Goal: Obtain resource: Obtain resource

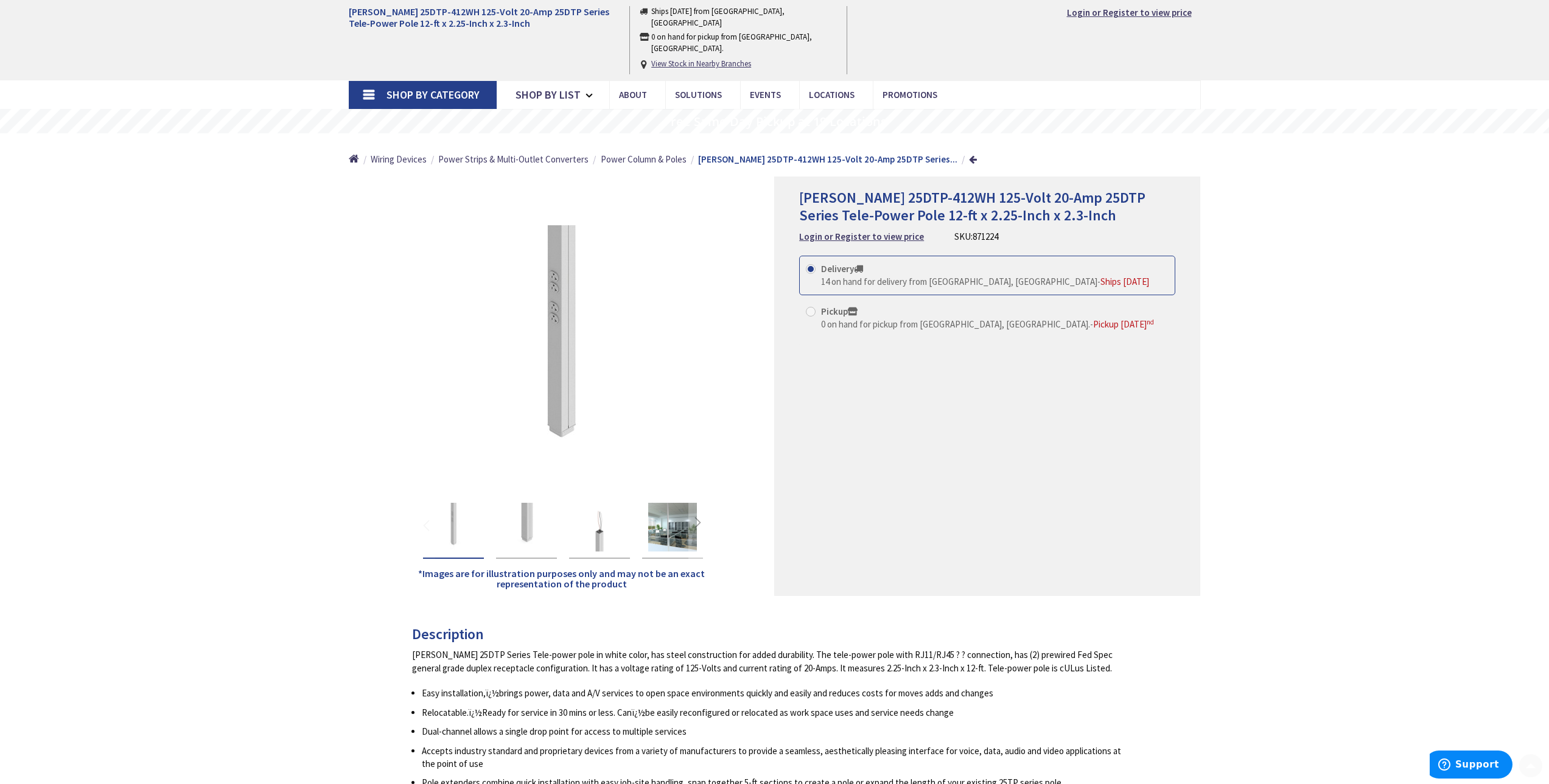
scroll to position [818, 0]
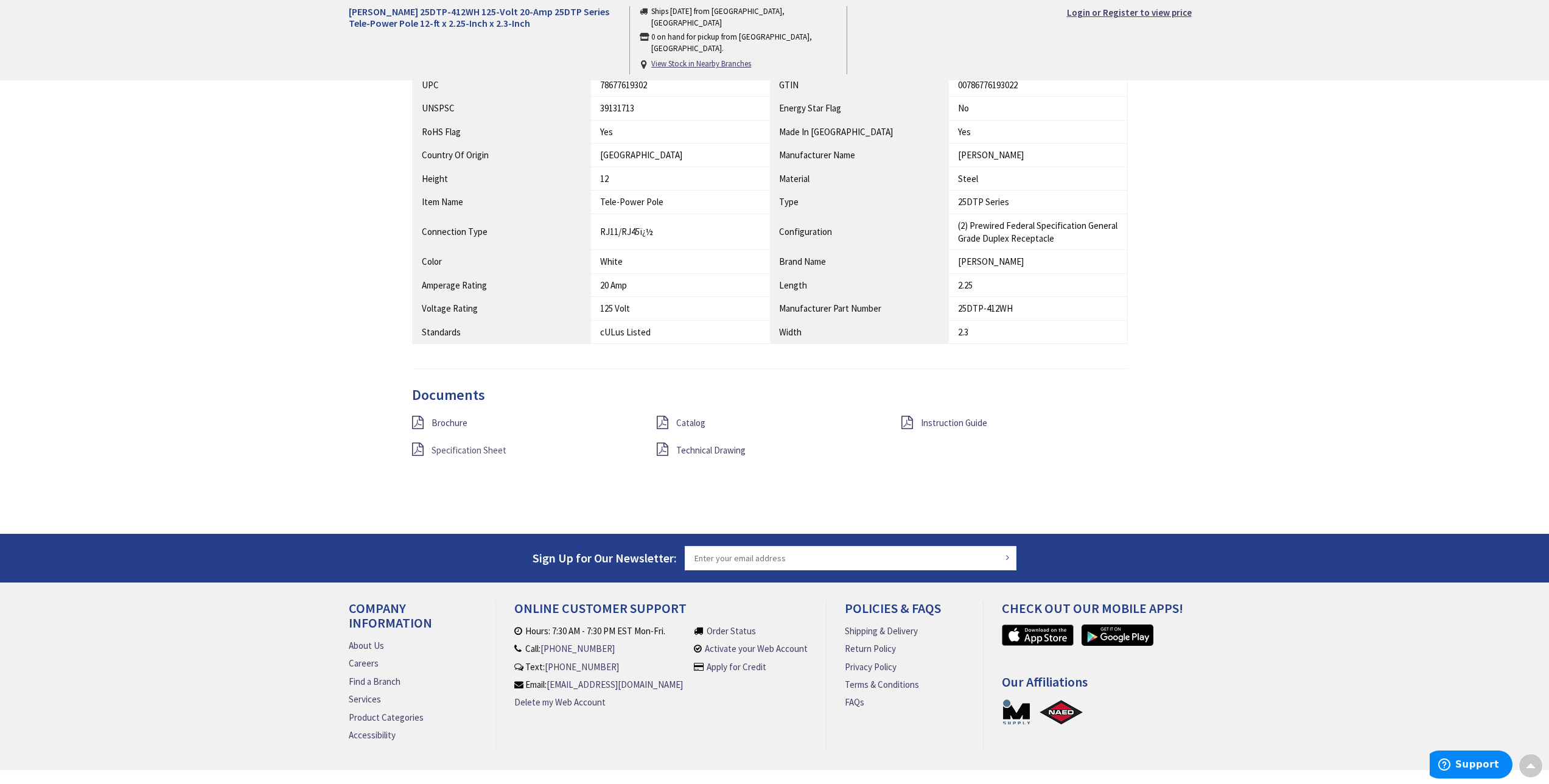
click at [457, 449] on span "Specification Sheet" at bounding box center [469, 449] width 75 height 11
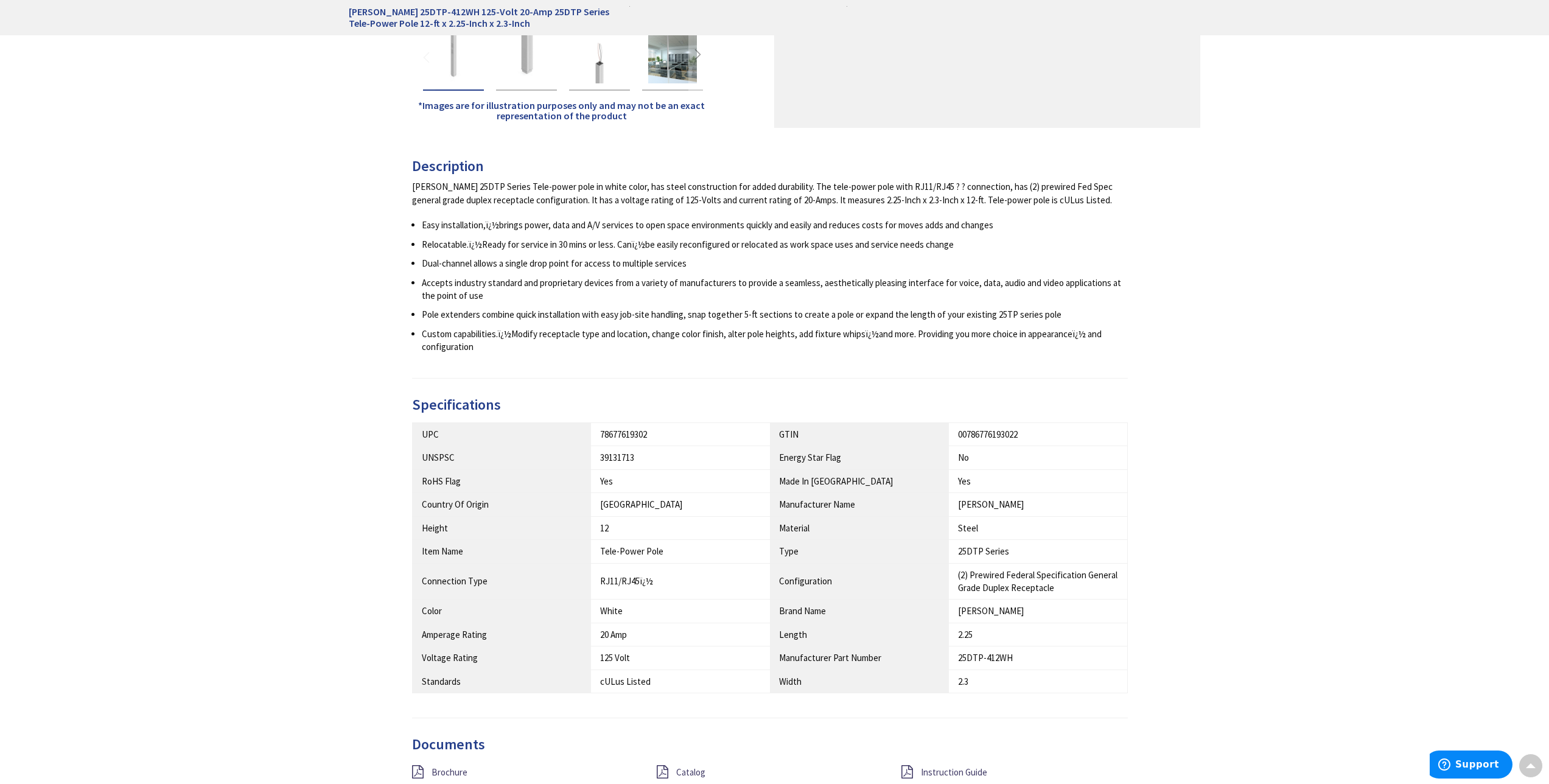
scroll to position [852, 0]
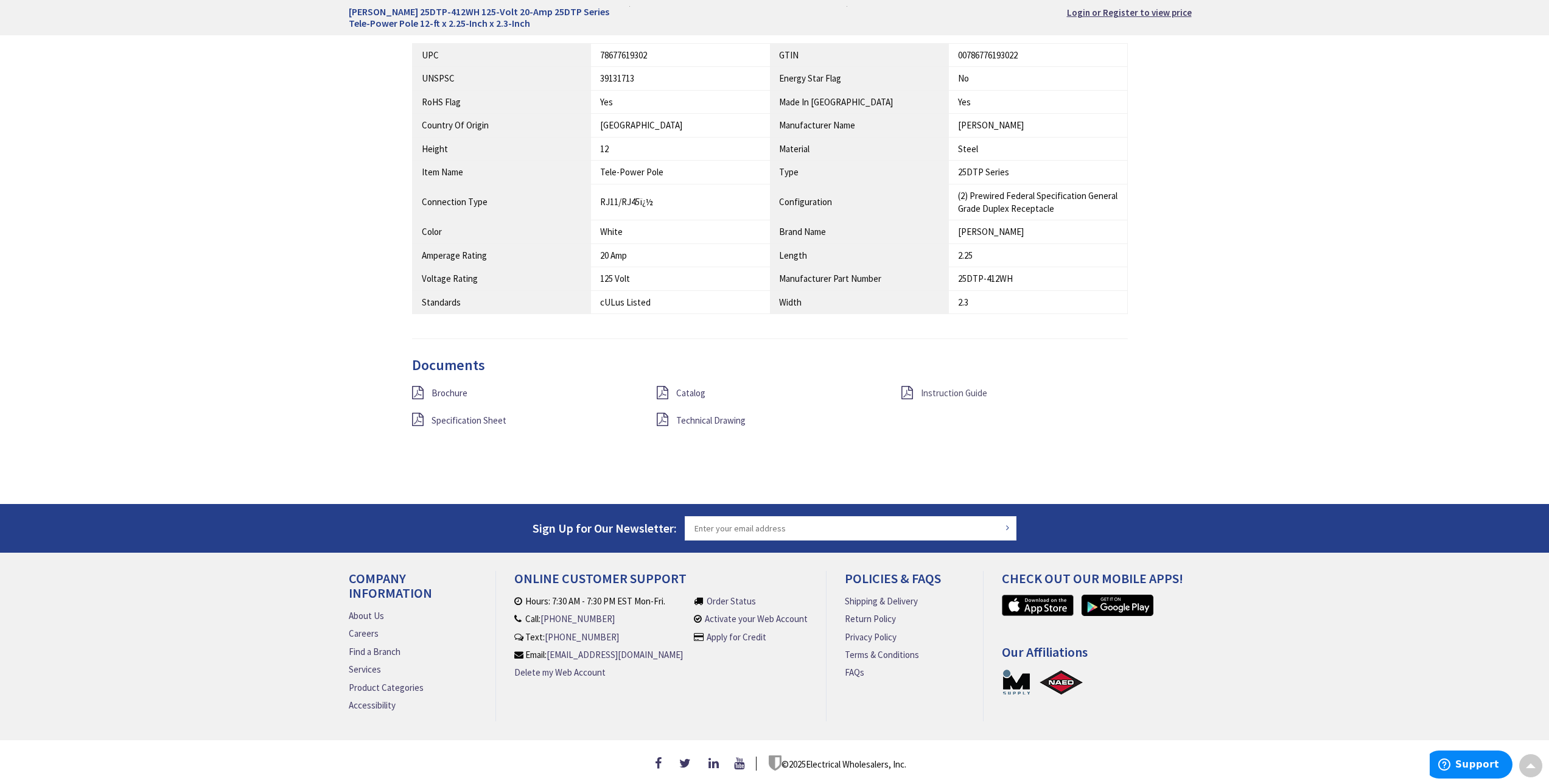
click at [950, 388] on span "Instruction Guide" at bounding box center [954, 393] width 66 height 11
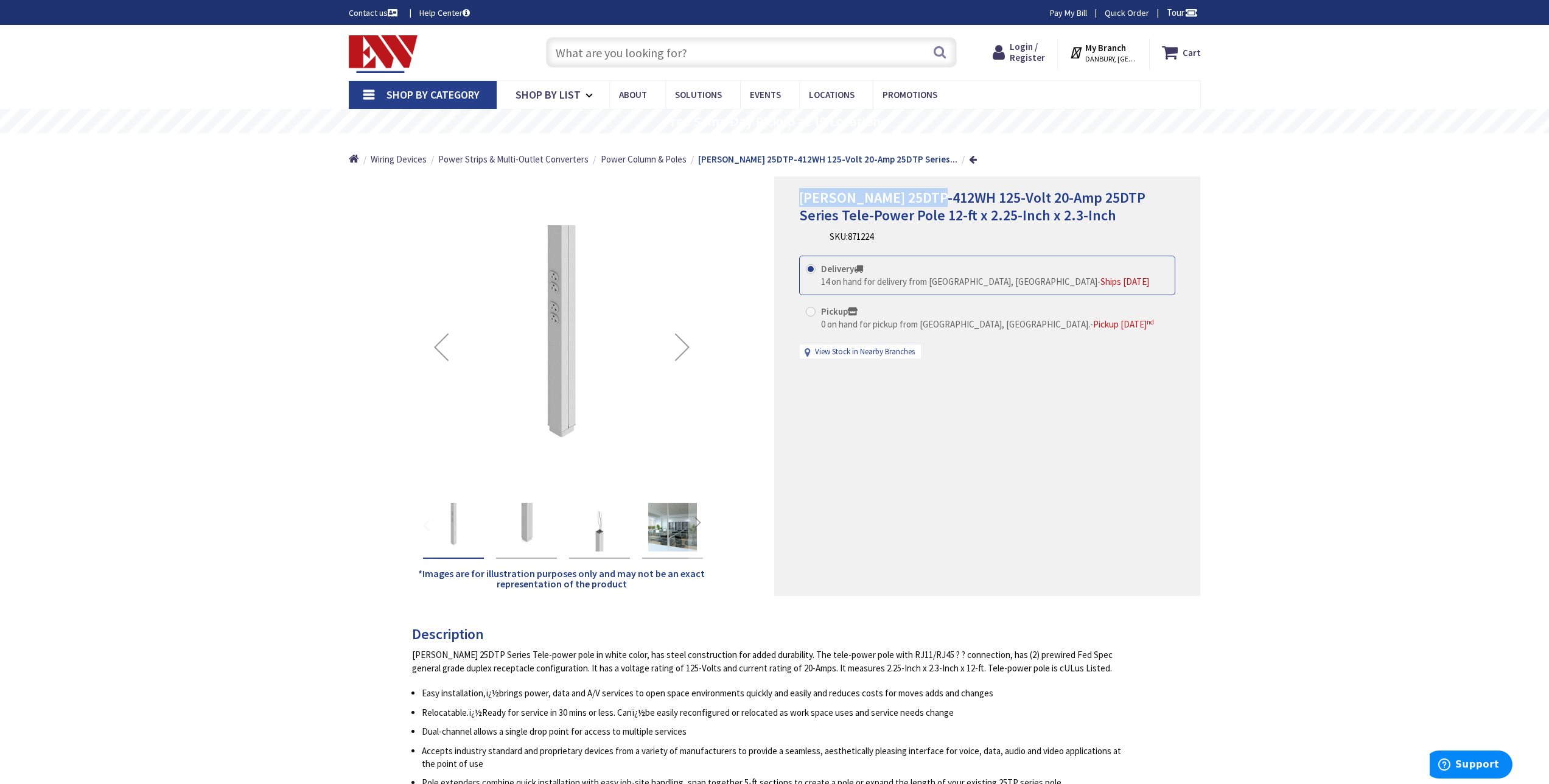
drag, startPoint x: 940, startPoint y: 196, endPoint x: 800, endPoint y: 200, distance: 140.1
click at [800, 200] on span "[PERSON_NAME] 25DTP-412WH 125-Volt 20-Amp 25DTP Series Tele-Power Pole 12-ft x …" at bounding box center [972, 206] width 346 height 37
copy span "Legrand 25DTP-412WH"
click at [683, 345] on div "Next" at bounding box center [682, 347] width 49 height 49
click at [695, 339] on div "Next" at bounding box center [682, 347] width 49 height 49
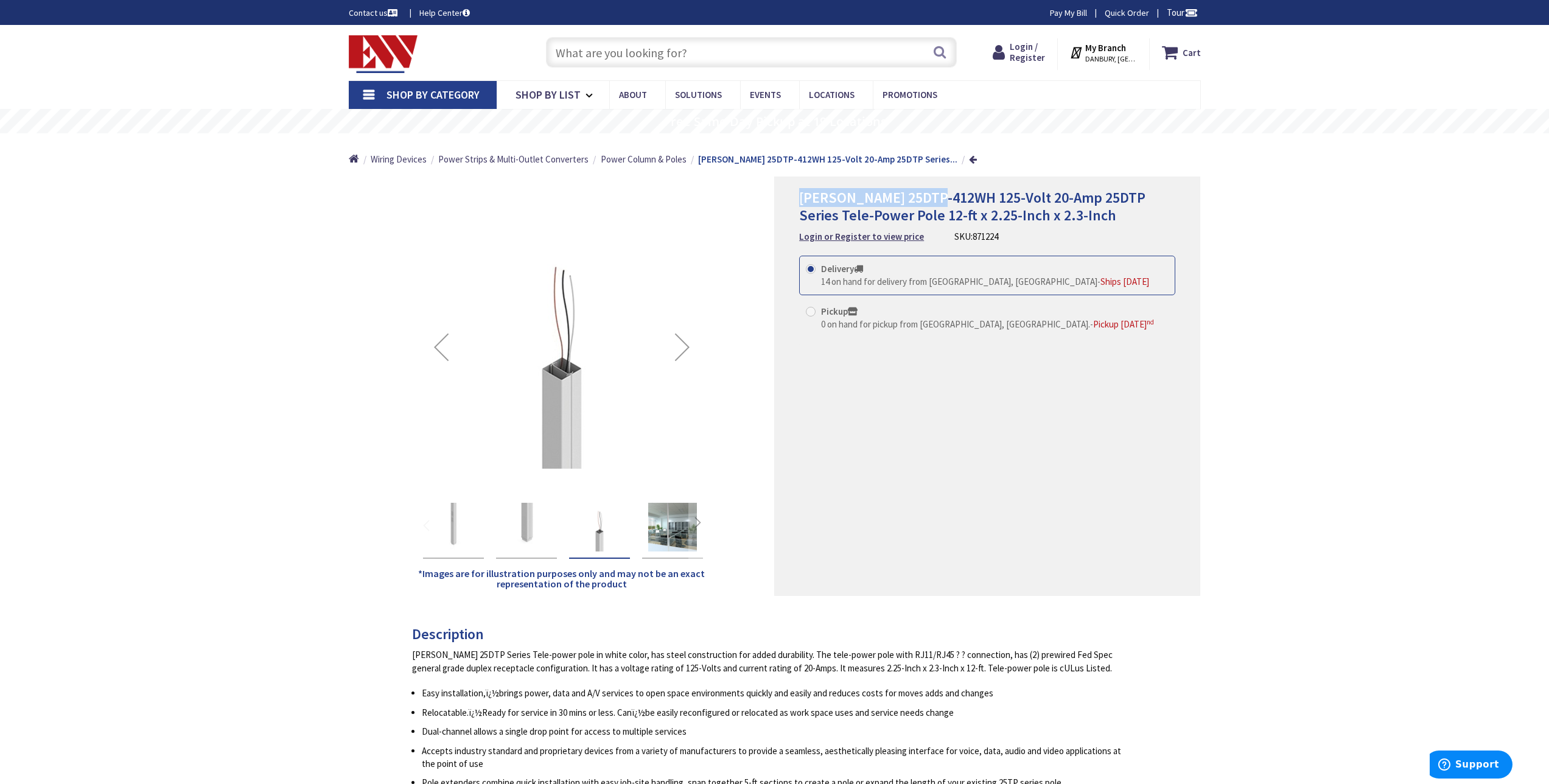
click at [682, 345] on div "Next" at bounding box center [682, 347] width 49 height 49
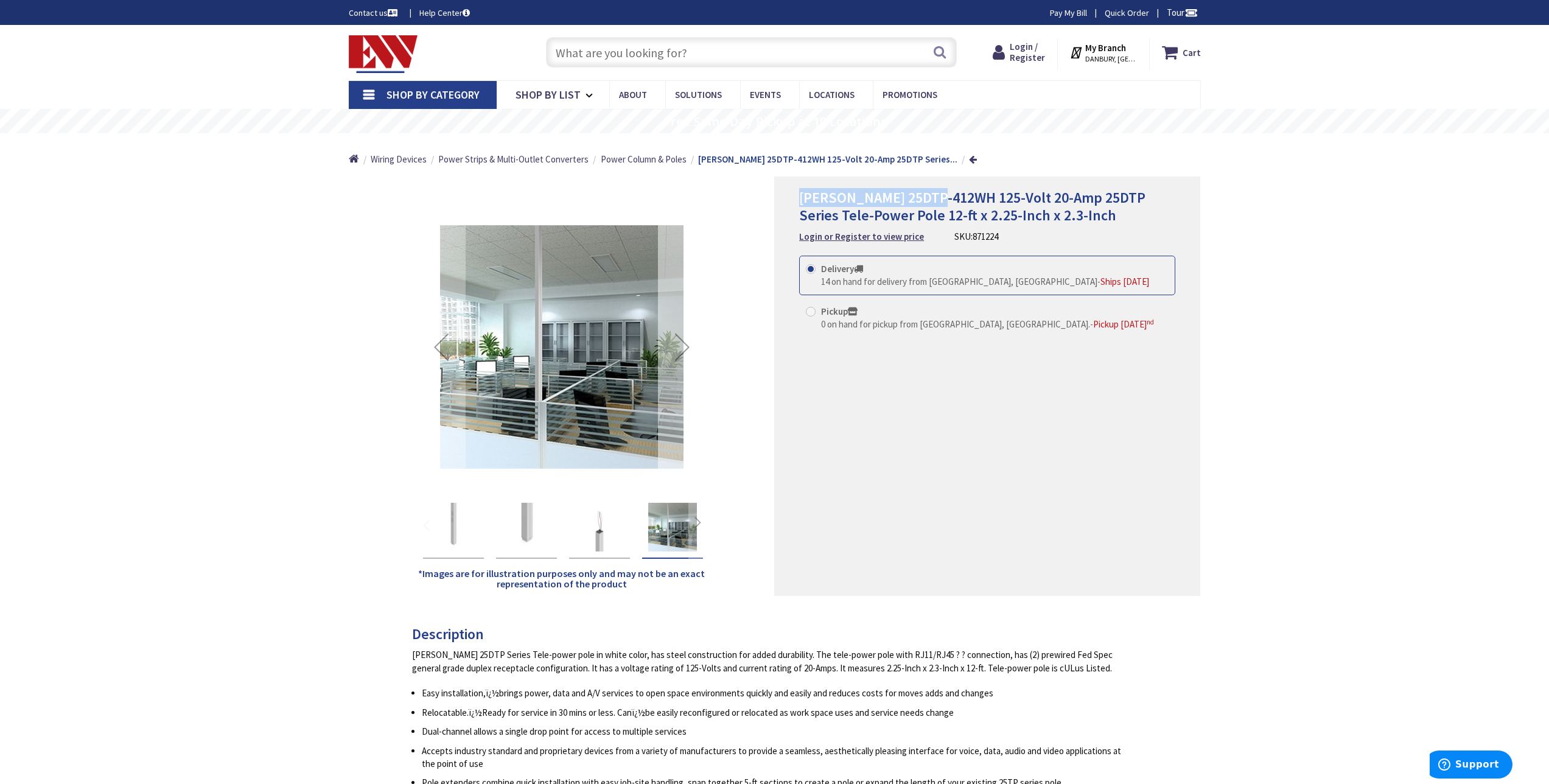
click at [682, 345] on div "Next" at bounding box center [682, 347] width 49 height 49
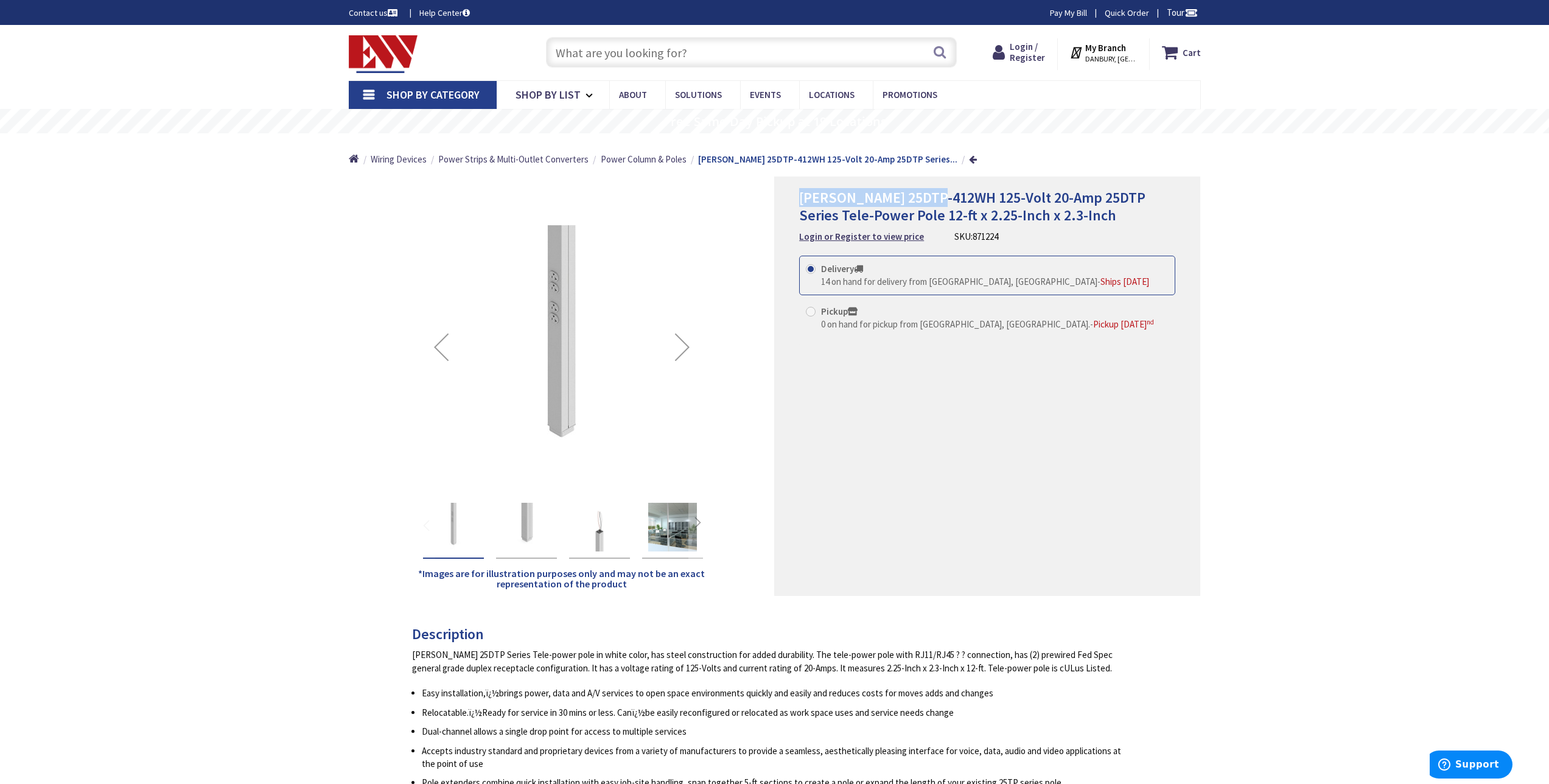
click at [682, 345] on div "Next" at bounding box center [682, 347] width 49 height 49
click at [453, 352] on div "Previous" at bounding box center [442, 347] width 49 height 49
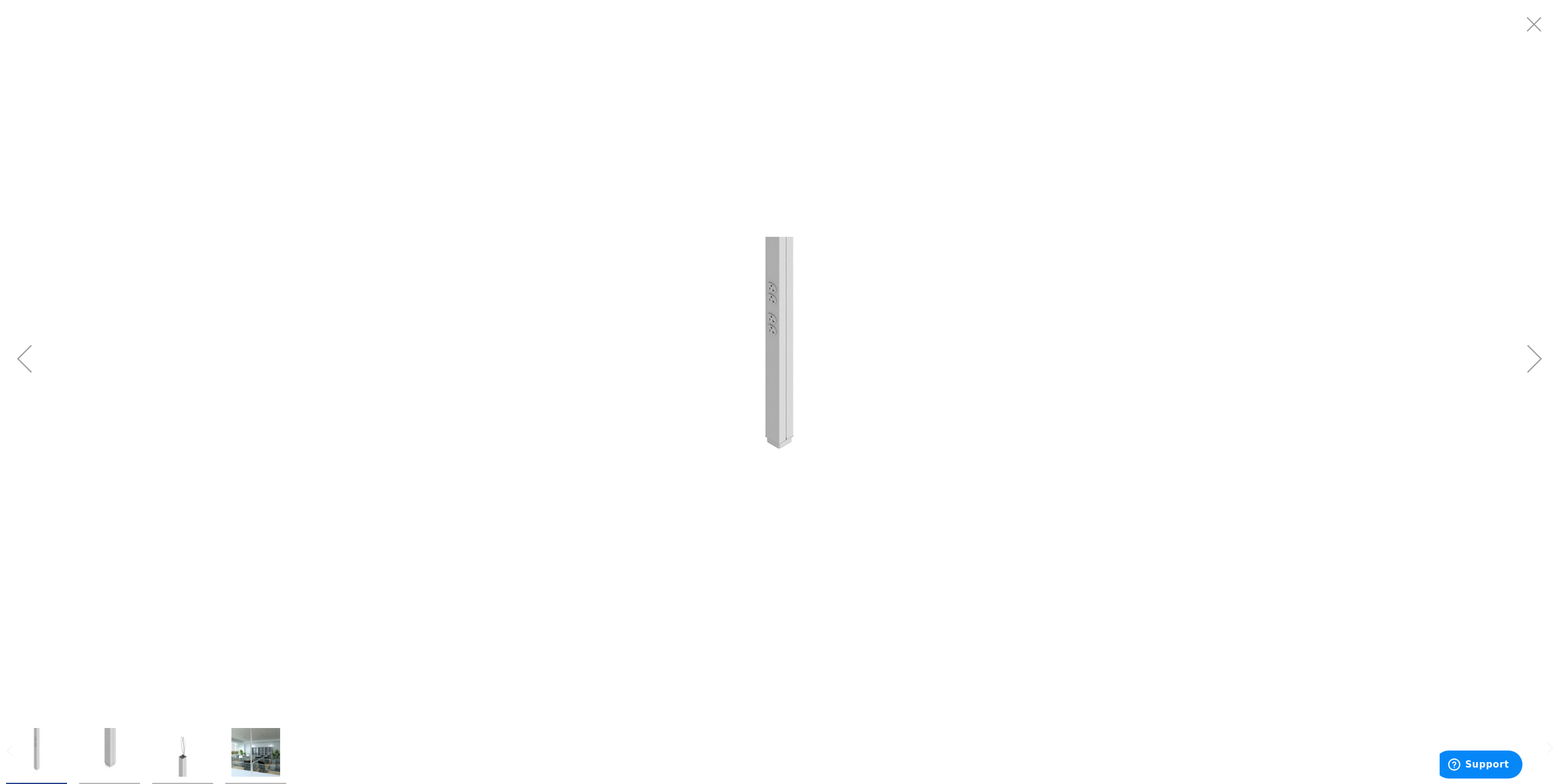
click at [762, 309] on img at bounding box center [779, 358] width 244 height 244
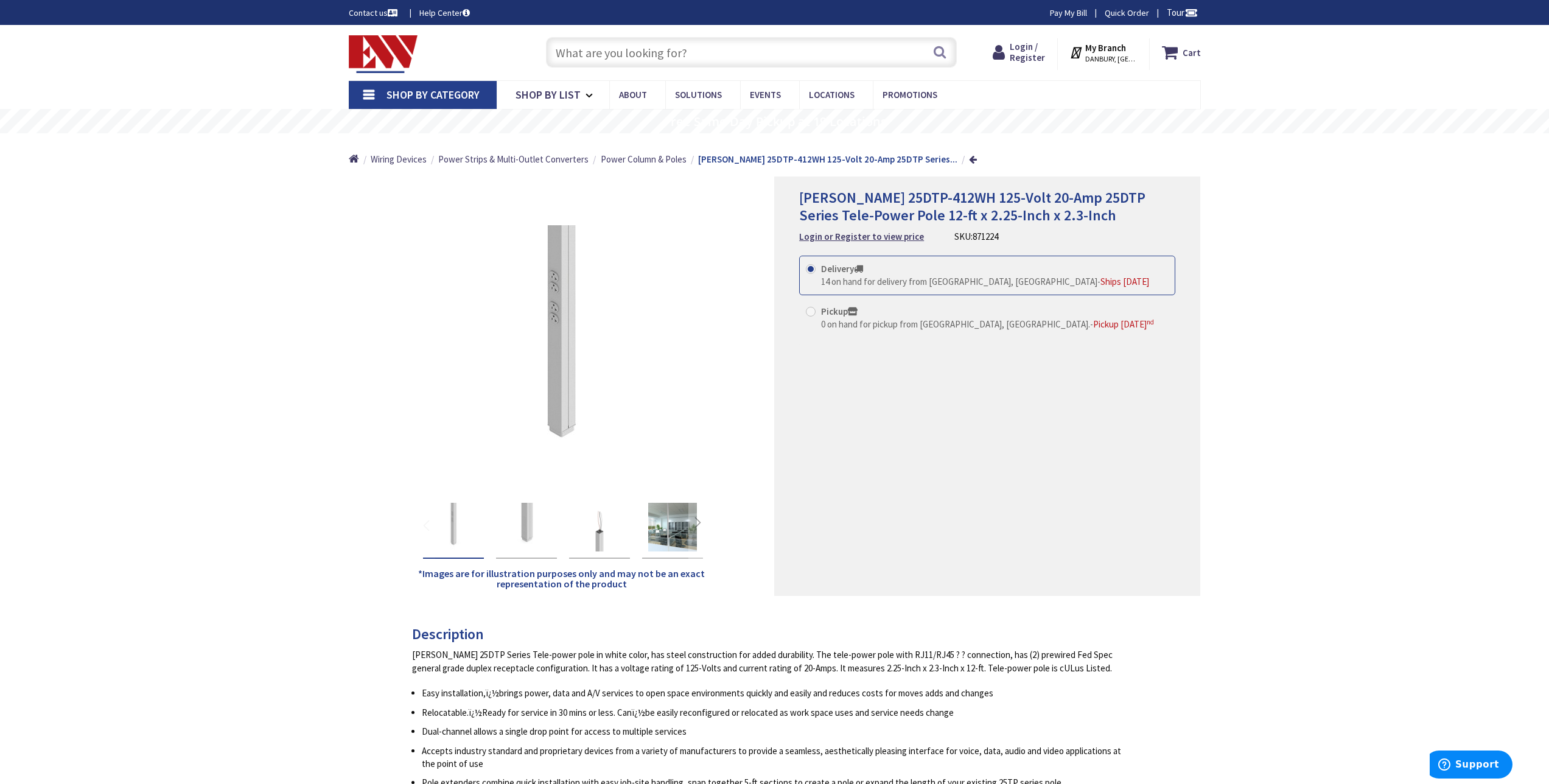
click at [975, 199] on span "[PERSON_NAME] 25DTP-412WH 125-Volt 20-Amp 25DTP Series Tele-Power Pole 12-ft x …" at bounding box center [972, 206] width 346 height 37
drag, startPoint x: 943, startPoint y: 198, endPoint x: 796, endPoint y: 206, distance: 147.2
click at [796, 206] on div "Legrand 25DTP-412WH 125-Volt 20-Amp 25DTP Series Tele-Power Pole 12-ft x 2.25-I…" at bounding box center [987, 386] width 426 height 420
copy span "Legrand 25DTP-412WH"
